Goal: Find specific page/section

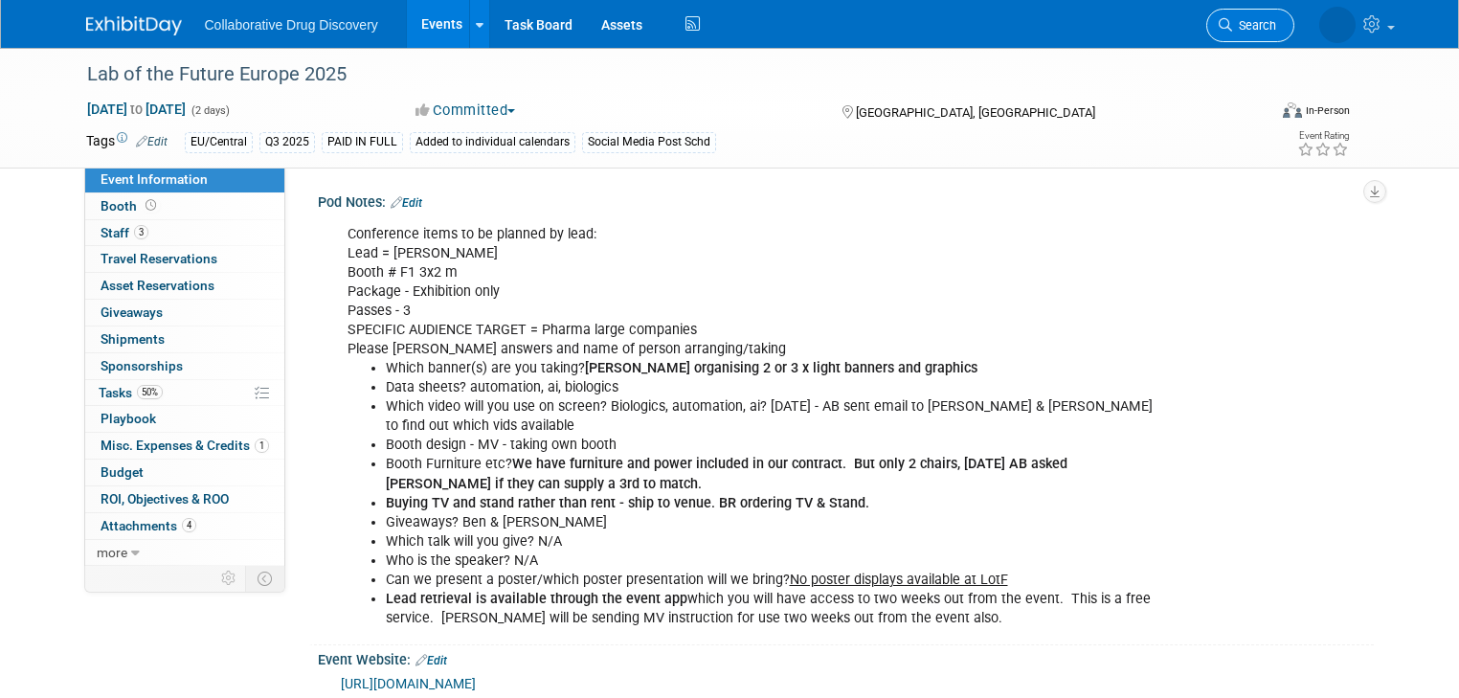
click at [1264, 22] on span "Search" at bounding box center [1254, 25] width 44 height 14
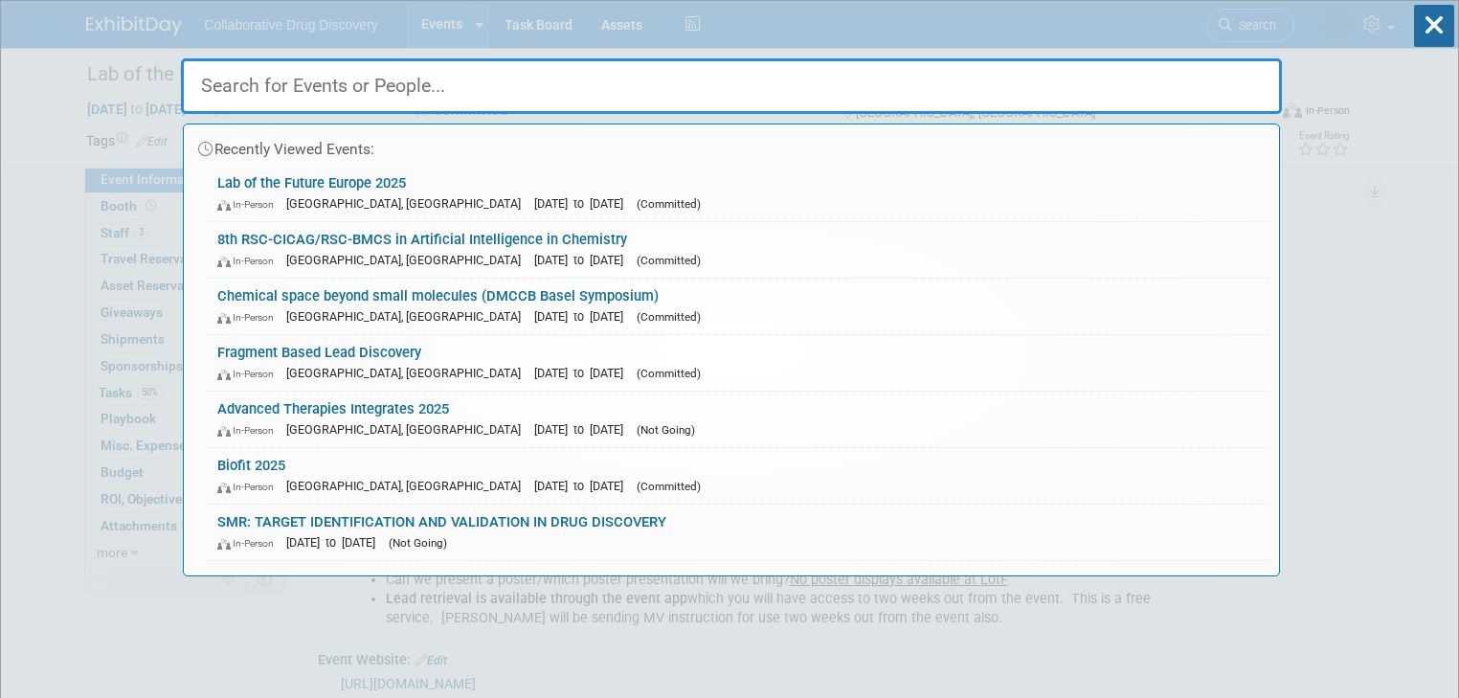
click at [383, 92] on input "text" at bounding box center [731, 86] width 1101 height 56
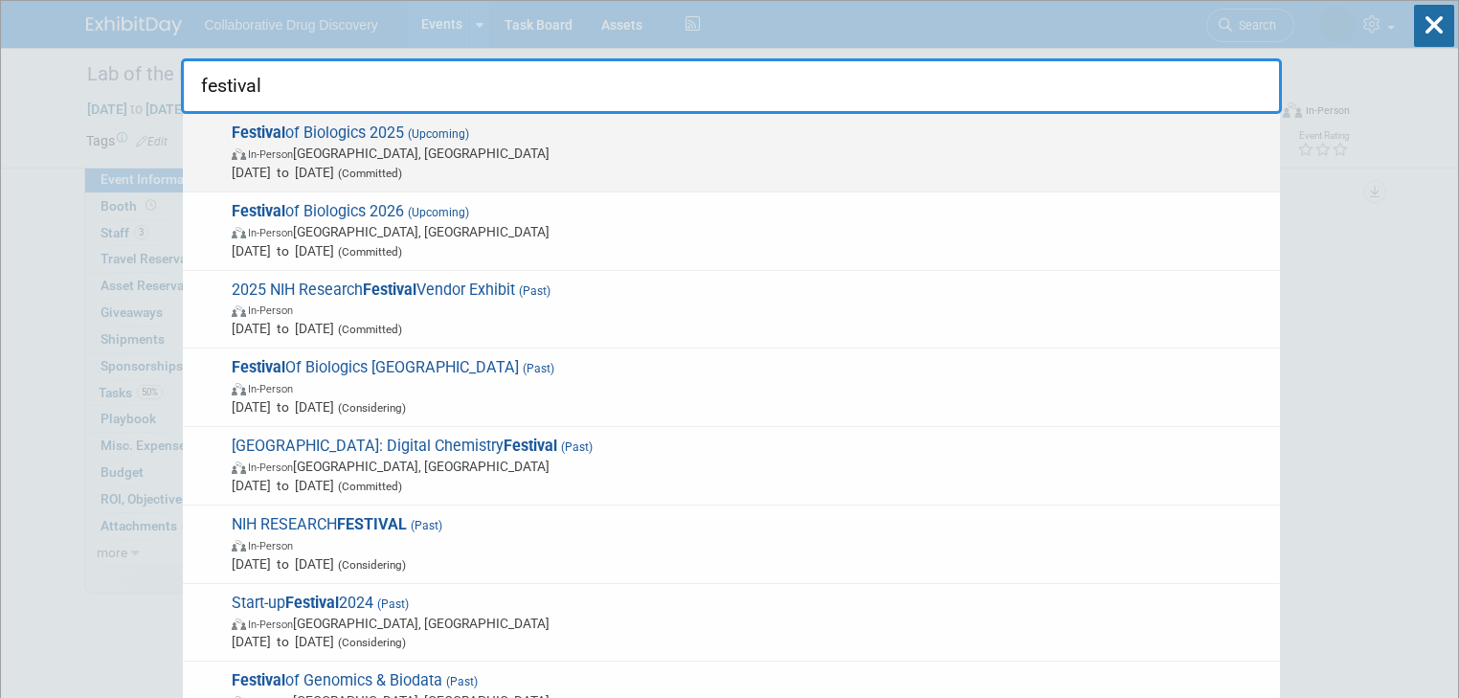
type input "festival"
click at [361, 136] on span "Festival of Biologics 2025 (Upcoming) In-Person Basel, Switzerland Sep 30, 2025…" at bounding box center [748, 152] width 1044 height 58
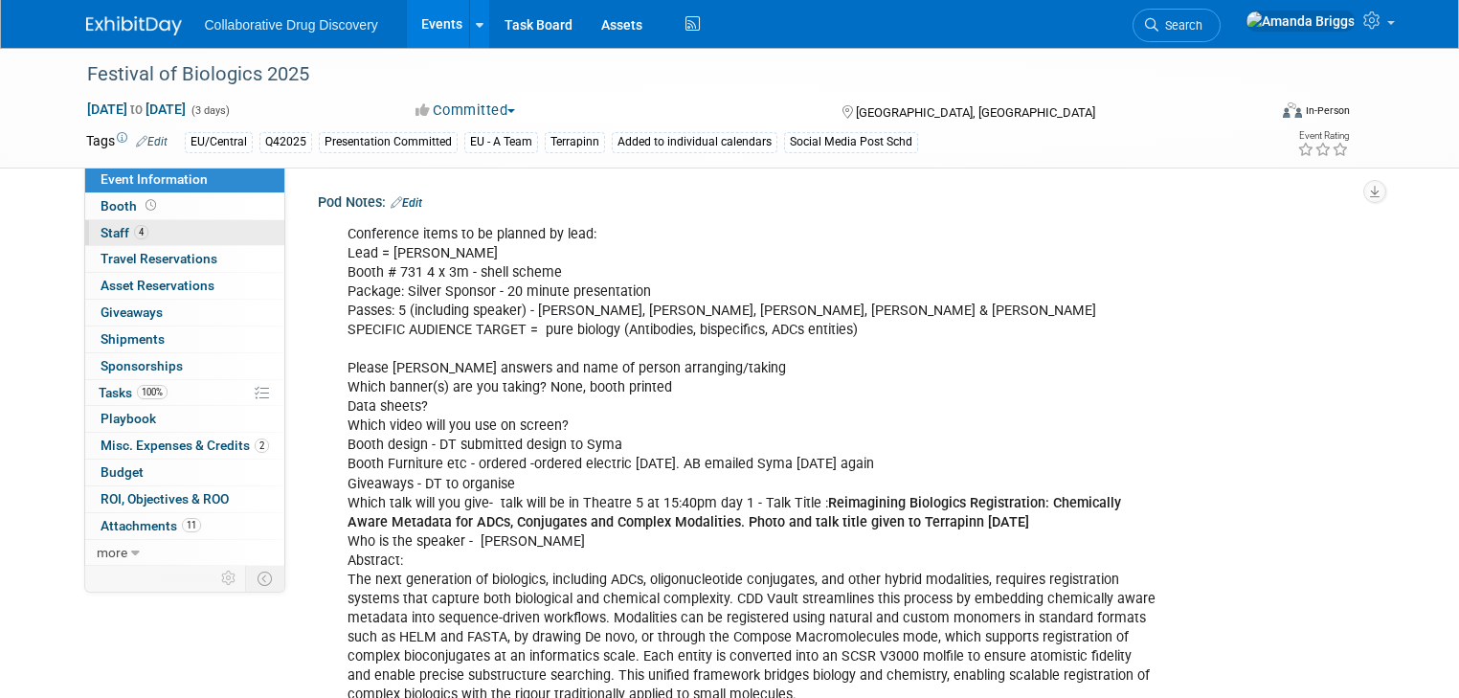
click at [113, 229] on span "Staff 4" at bounding box center [125, 232] width 48 height 15
